Goal: Task Accomplishment & Management: Manage account settings

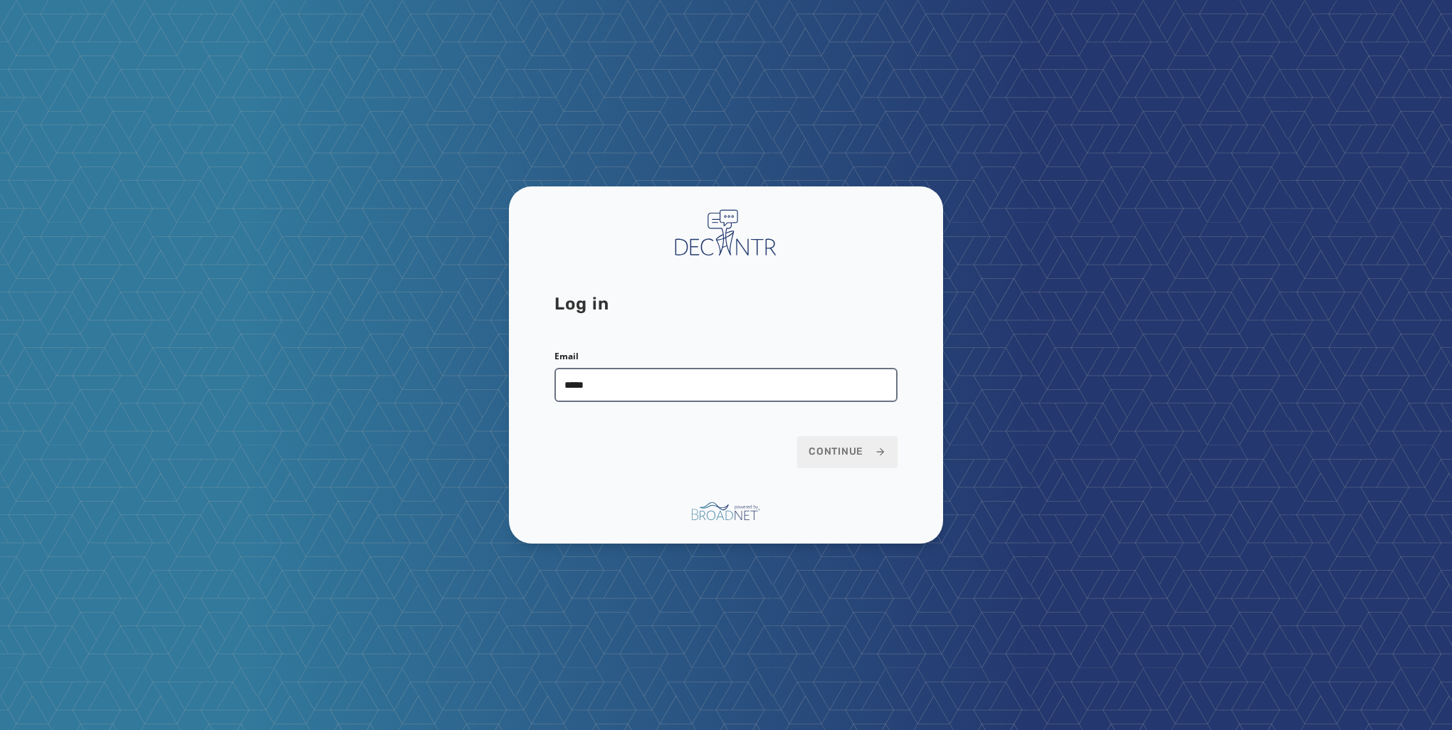
type input "**********"
click at [843, 466] on button "Continue" at bounding box center [847, 451] width 100 height 31
click at [862, 455] on span "Continue" at bounding box center [848, 452] width 78 height 14
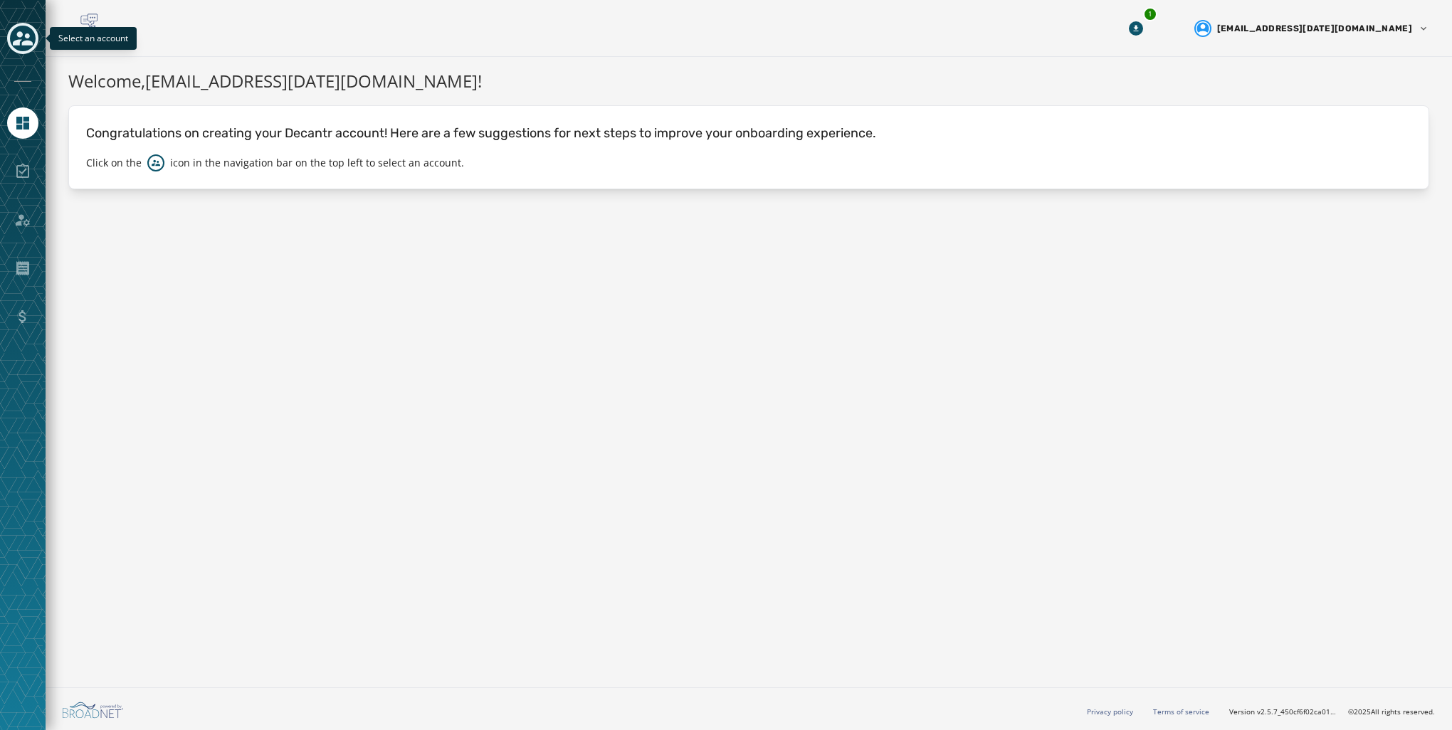
click at [28, 41] on icon "Toggle account select drawer" at bounding box center [23, 38] width 20 height 14
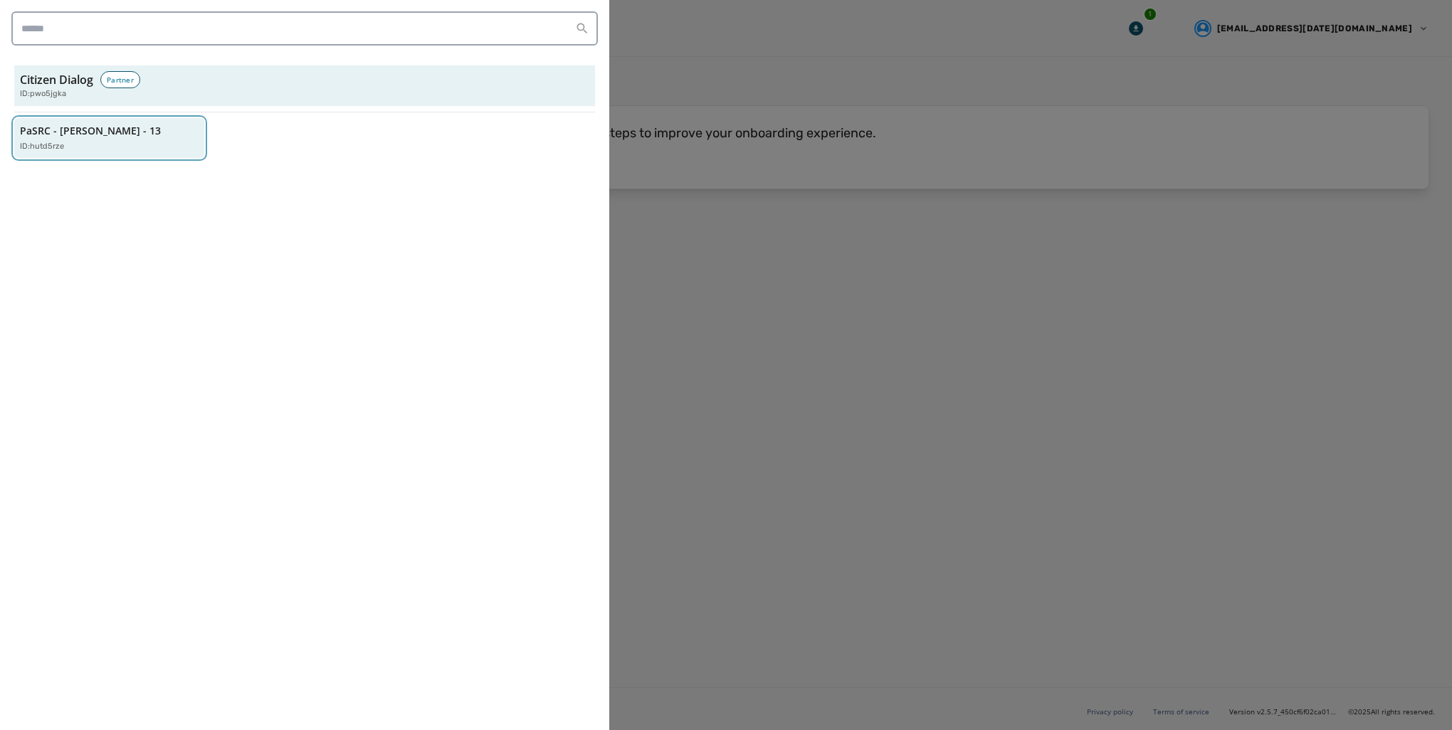
click at [63, 141] on p "ID: hutd5rze" at bounding box center [42, 147] width 44 height 12
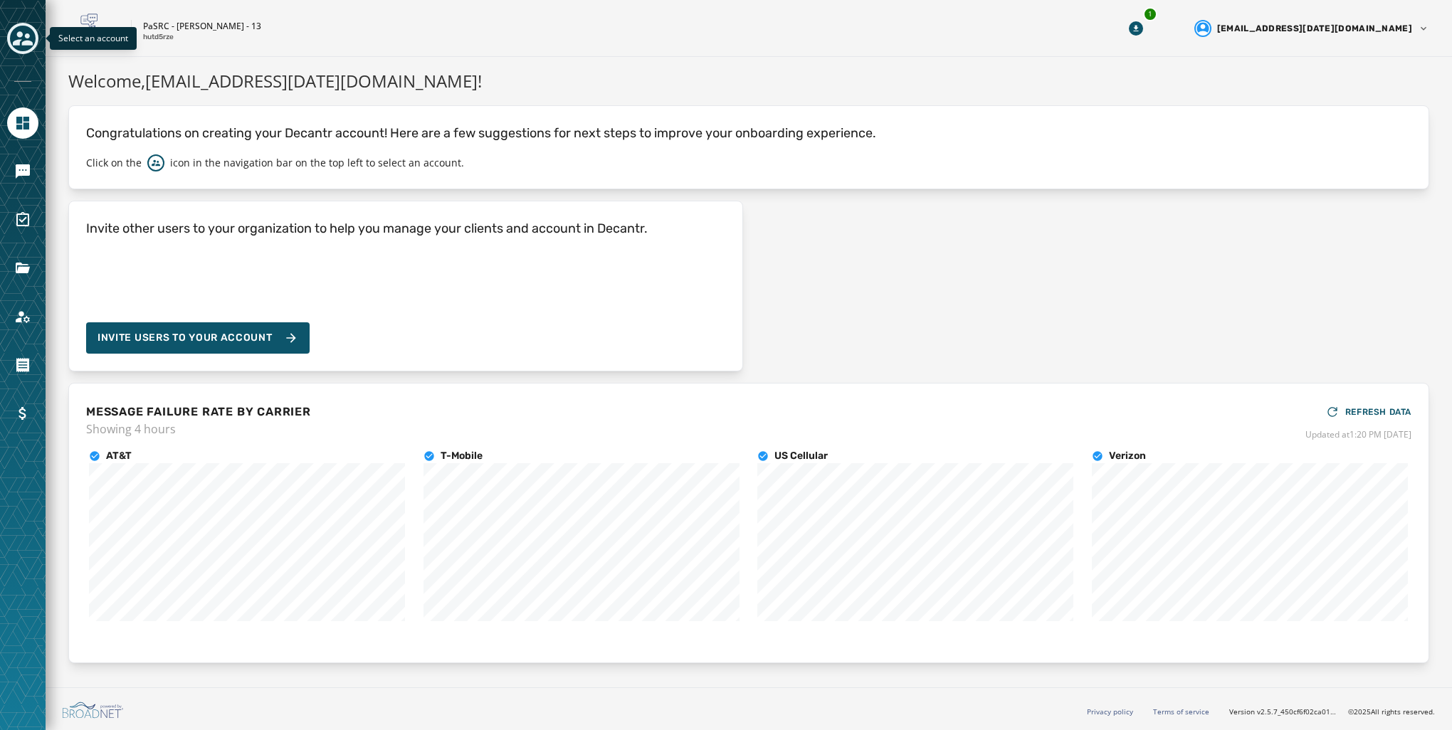
click at [20, 36] on icon "Toggle account select drawer" at bounding box center [23, 38] width 20 height 14
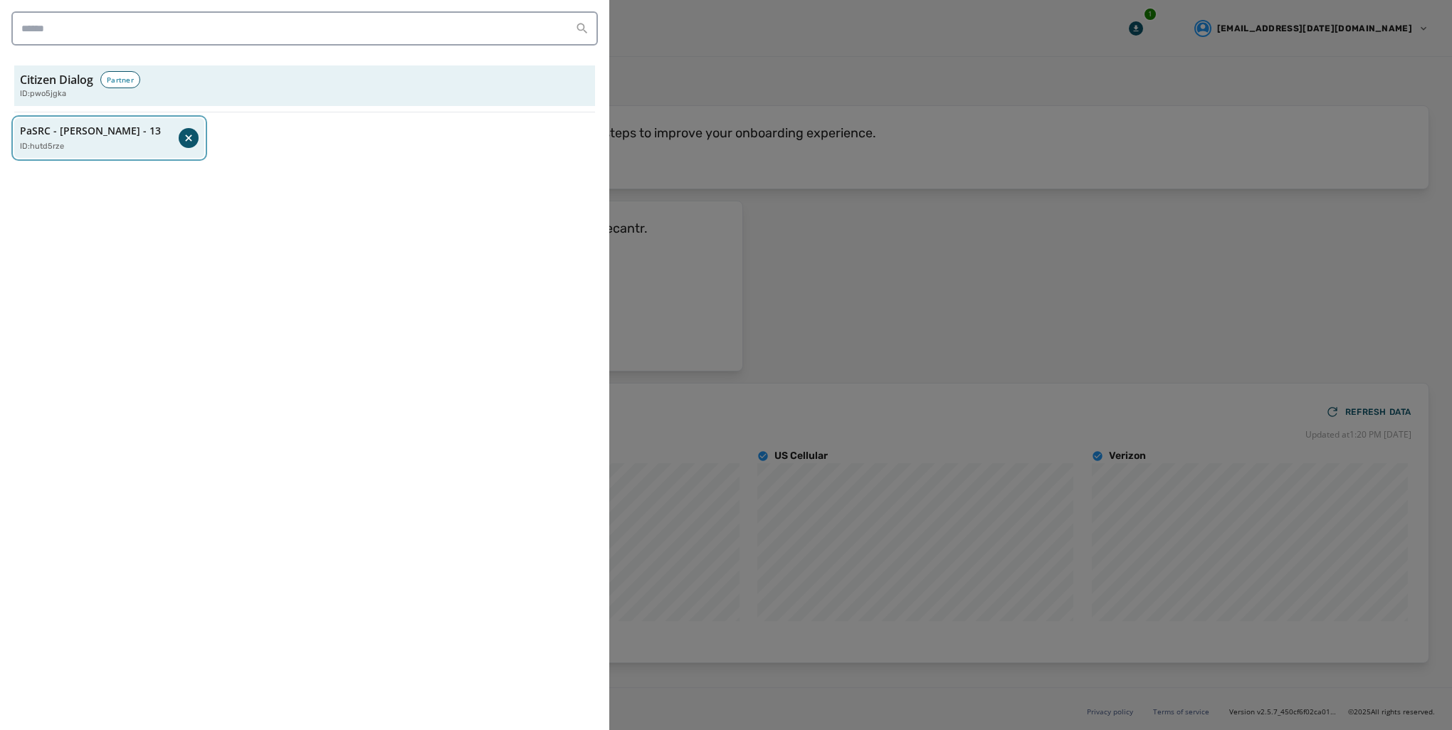
click at [89, 146] on div "ID: hutd5rze" at bounding box center [99, 147] width 159 height 12
click at [724, 146] on div at bounding box center [726, 365] width 1452 height 730
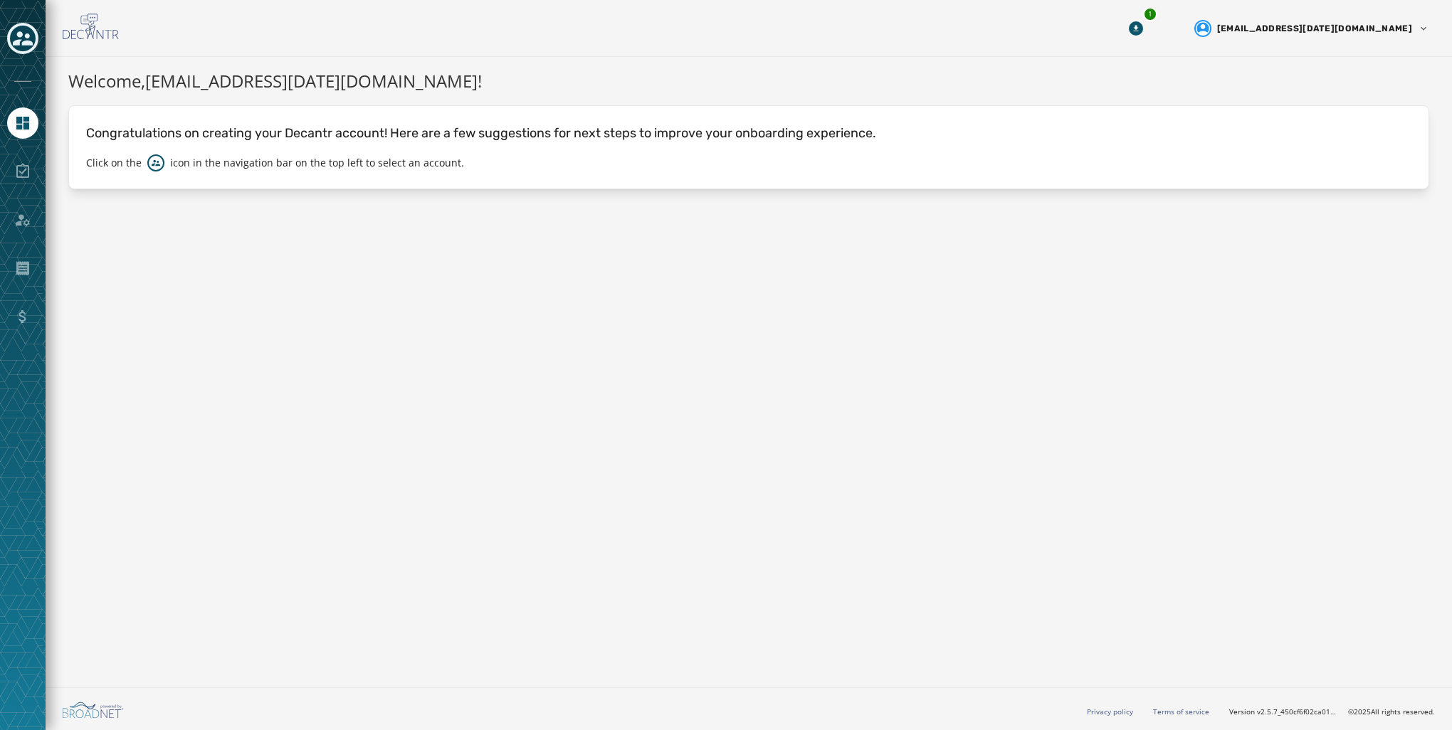
click at [34, 169] on div at bounding box center [22, 171] width 31 height 31
